Goal: Find specific page/section: Find specific page/section

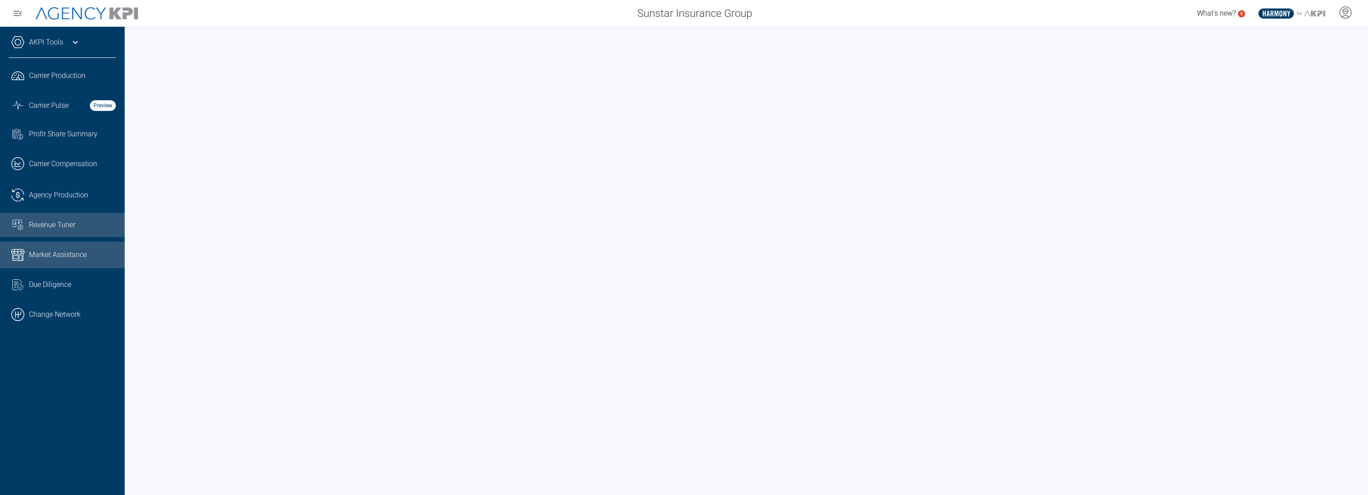
click at [68, 226] on span "Revenue Tuner" at bounding box center [52, 225] width 46 height 11
click at [50, 391] on div "AKPI Tools AMS Data Upload Carrier Mapping Core Production Data Upload Agency C…" at bounding box center [62, 261] width 125 height 468
